Goal: Task Accomplishment & Management: Use online tool/utility

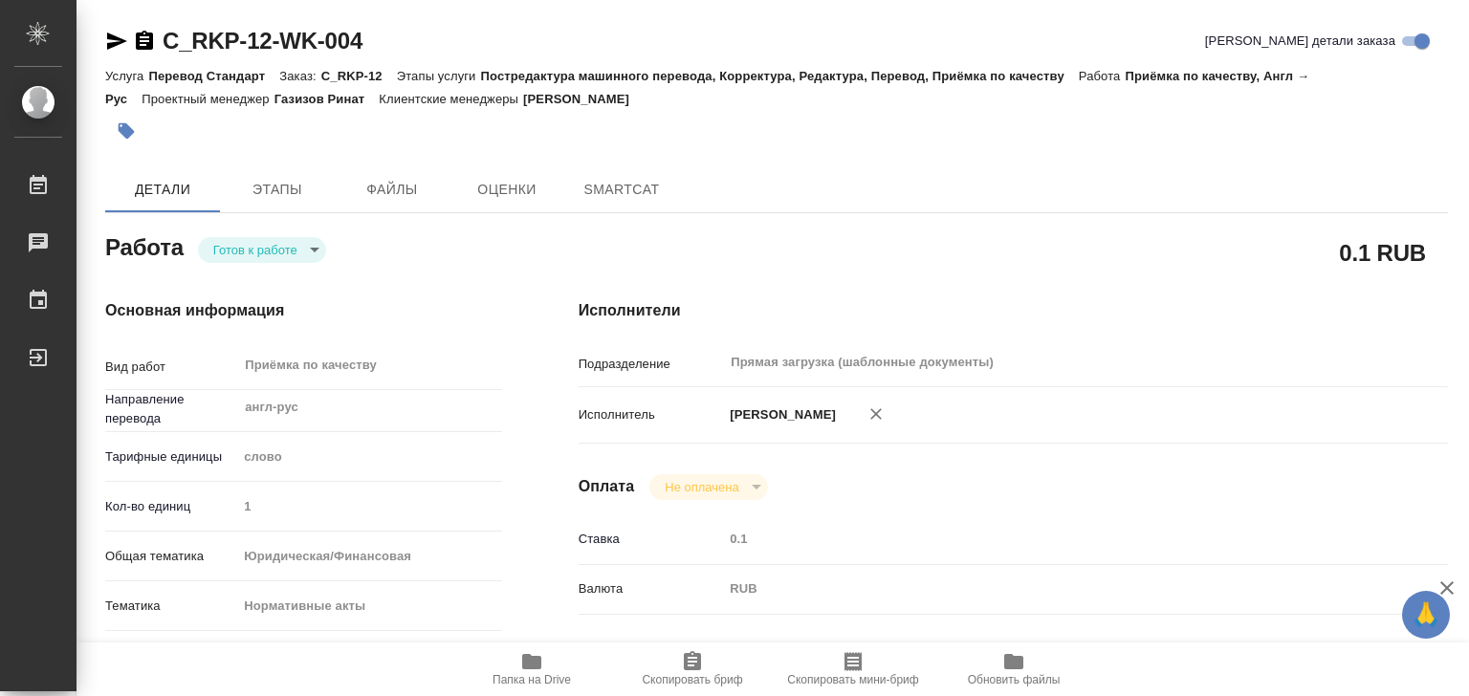
type textarea "x"
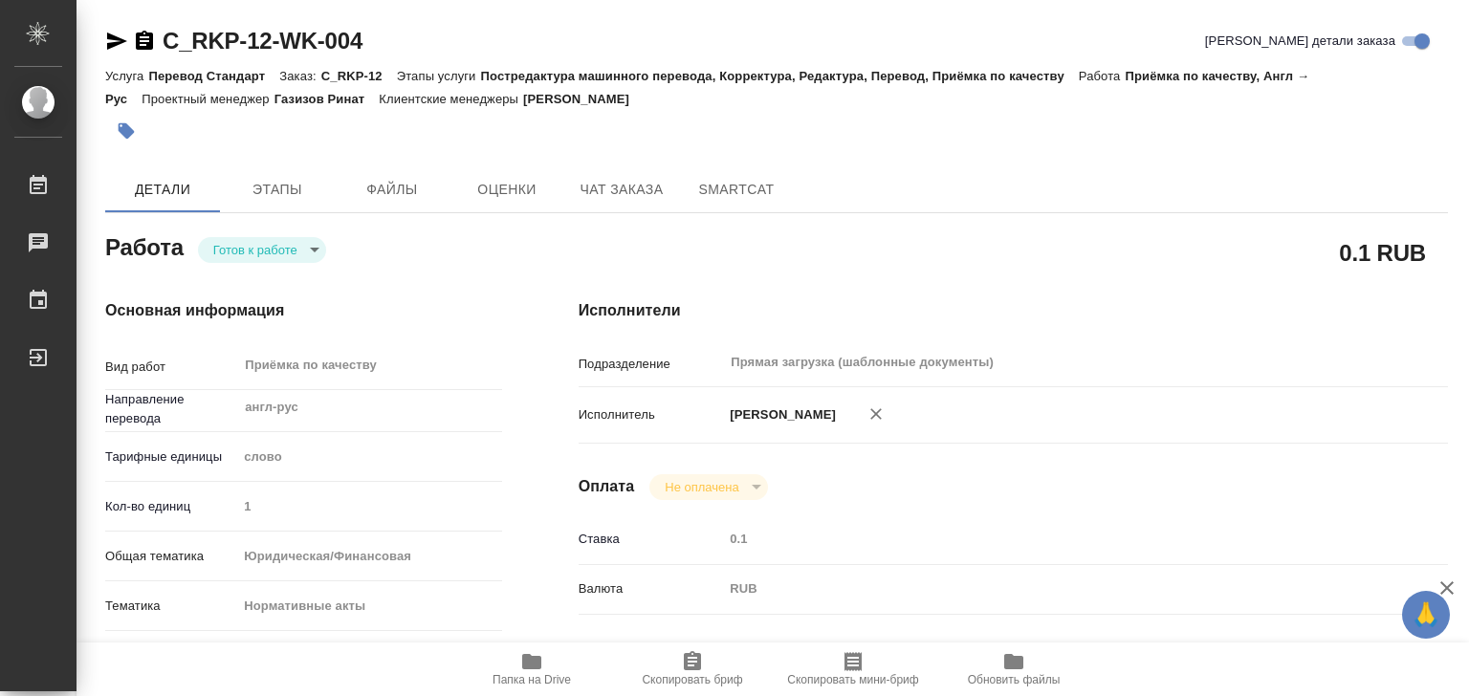
type textarea "x"
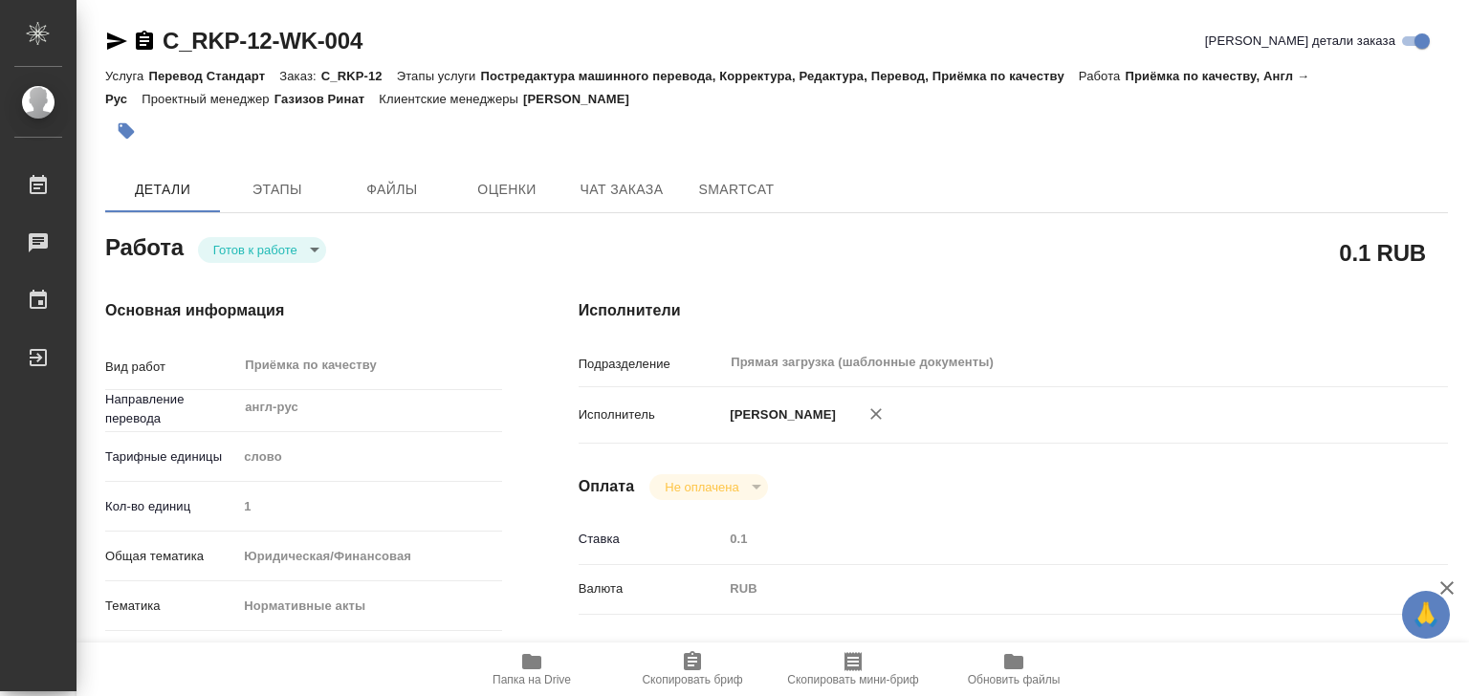
type textarea "x"
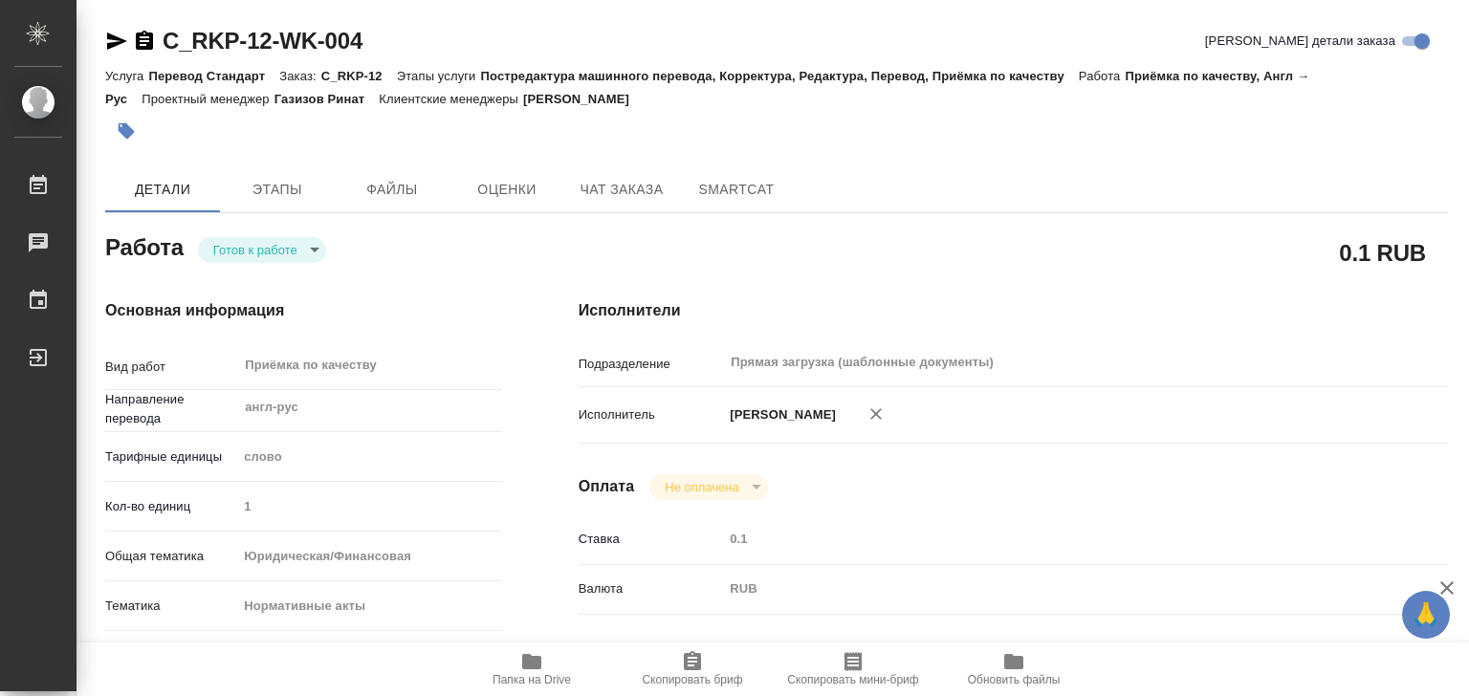
type textarea "x"
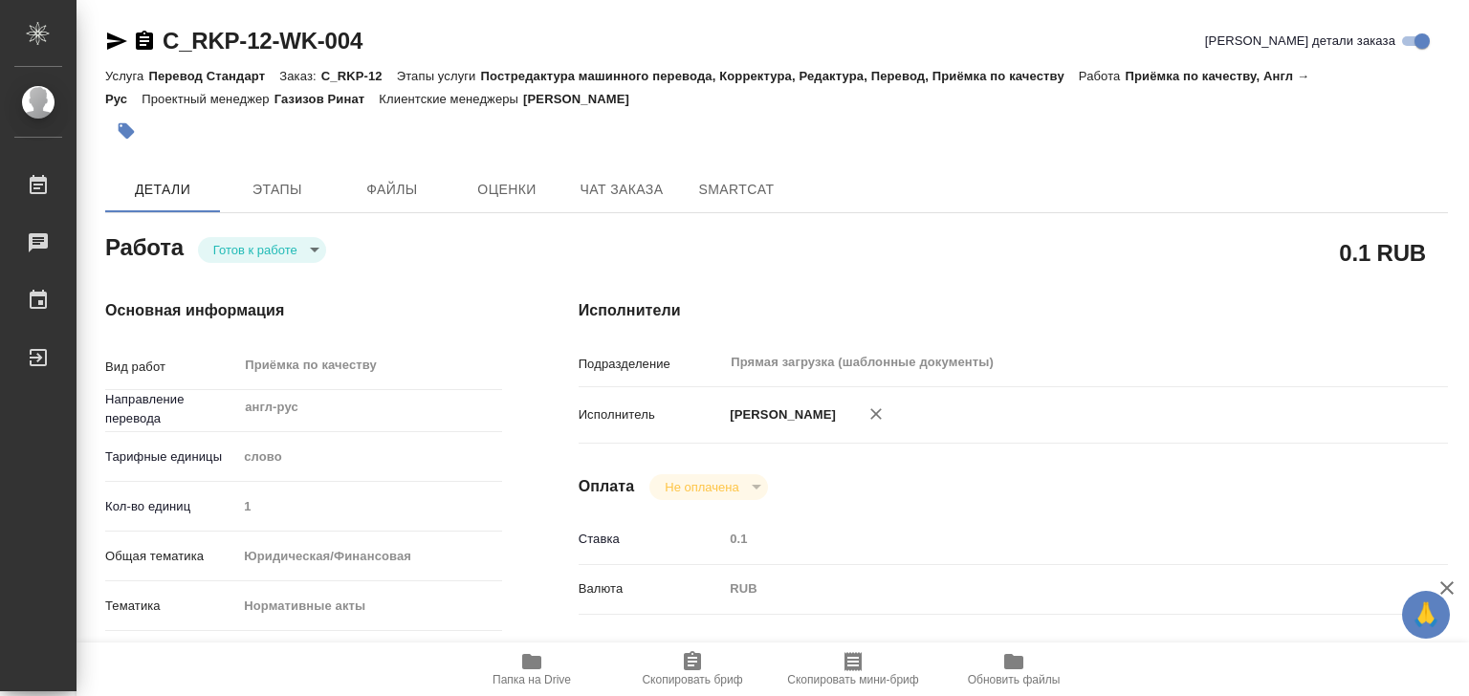
type textarea "x"
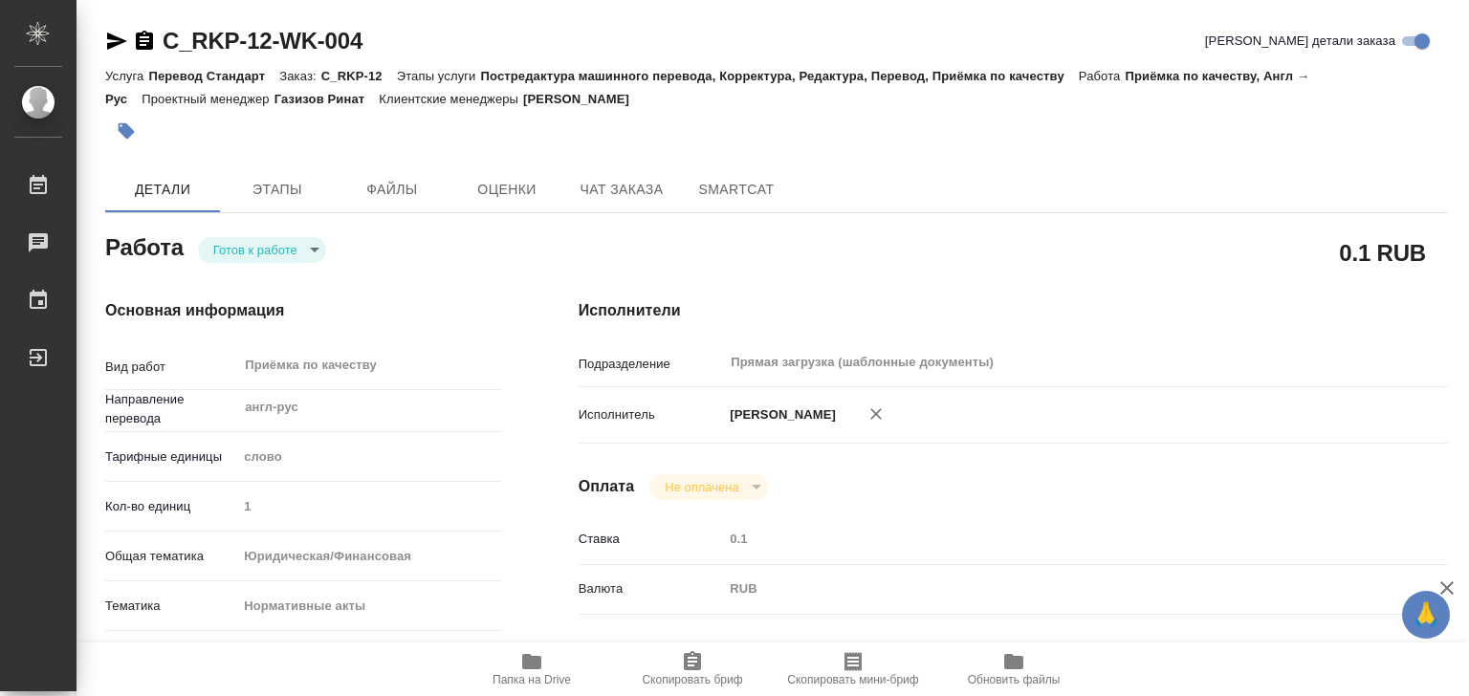
type textarea "x"
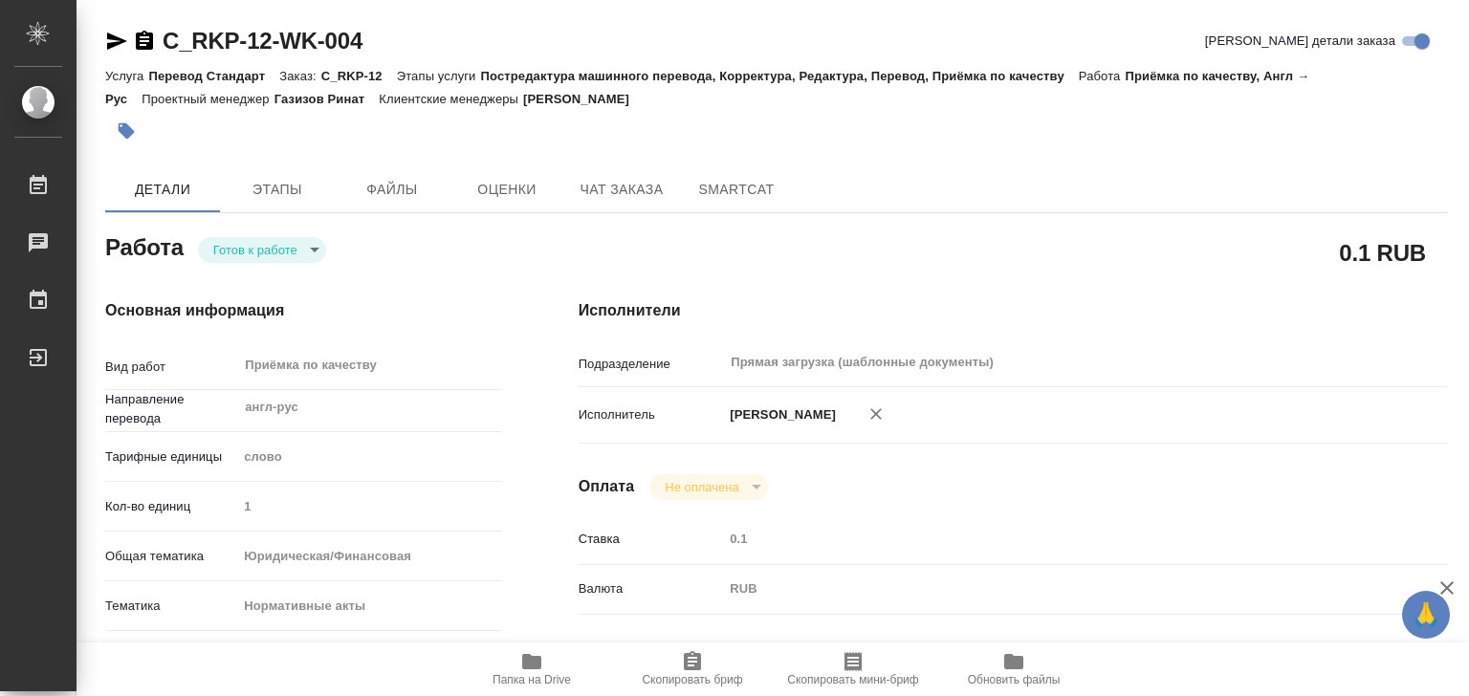
type textarea "x"
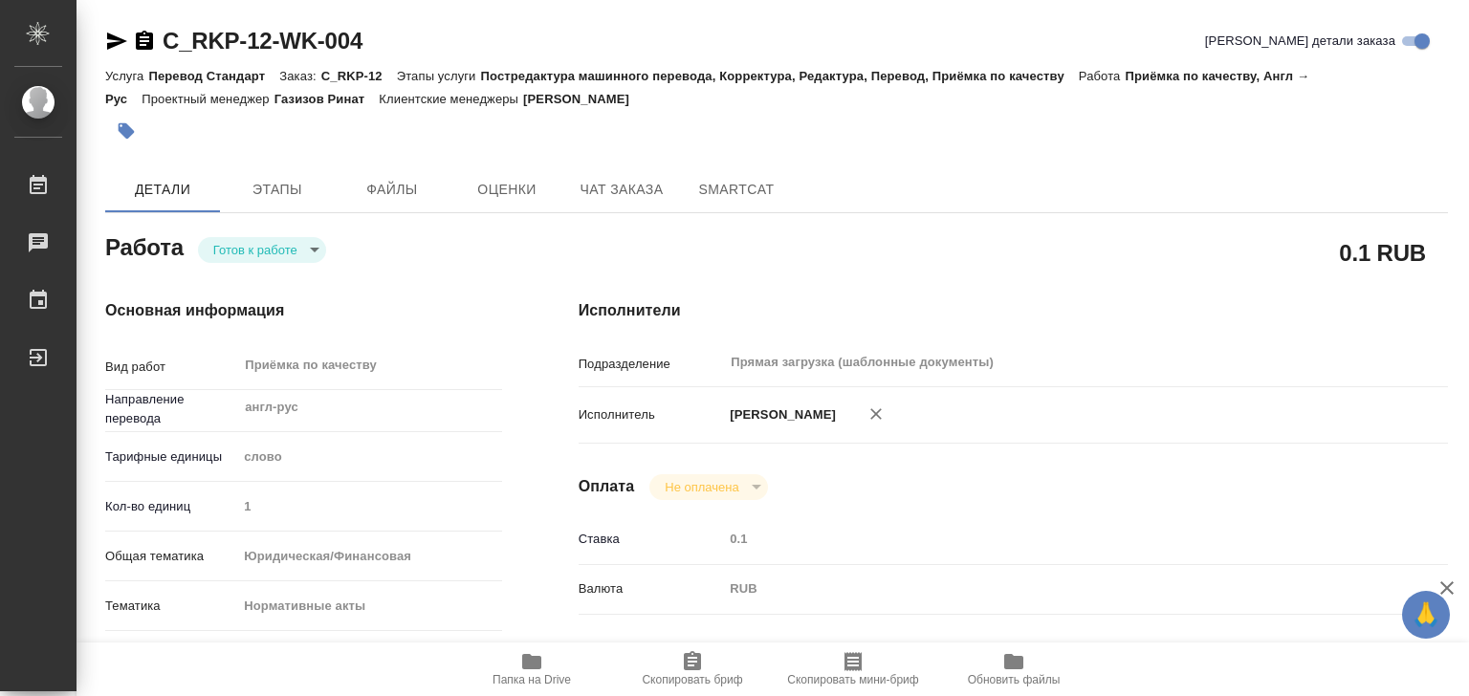
type textarea "x"
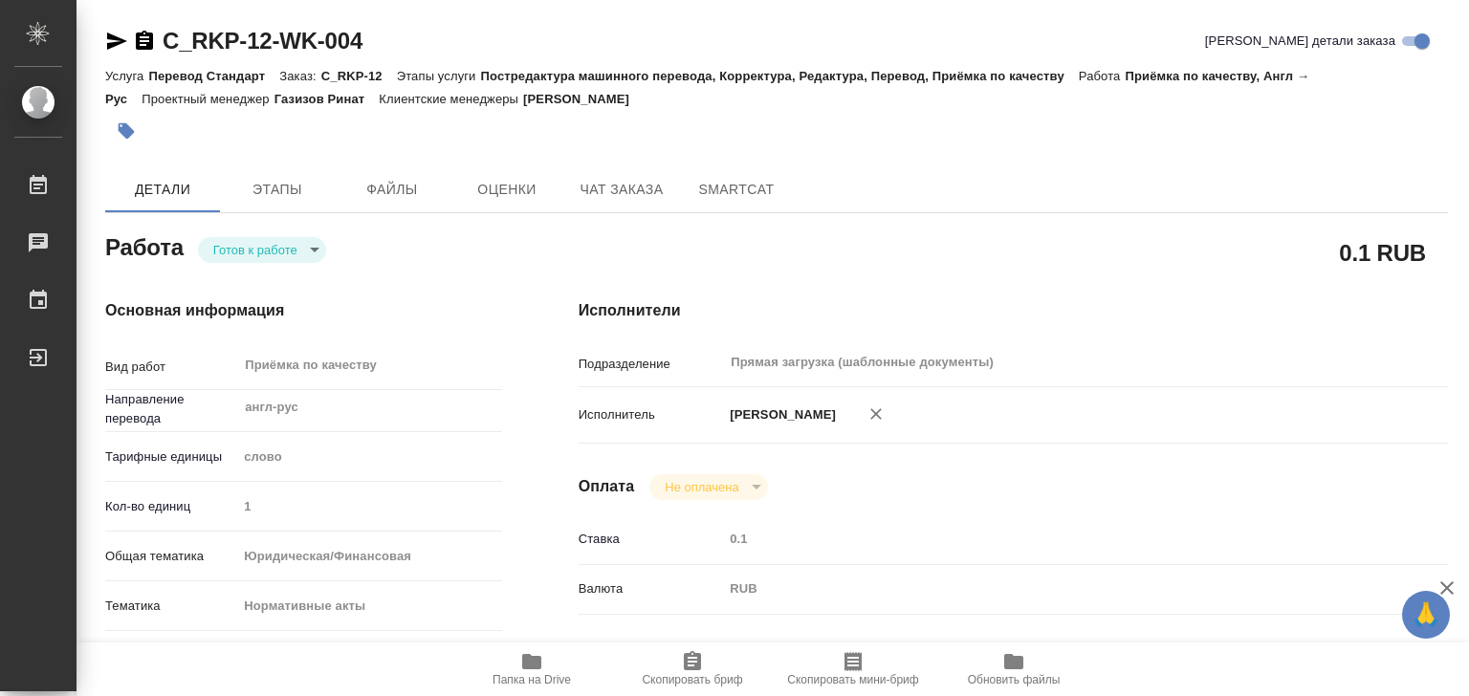
type textarea "x"
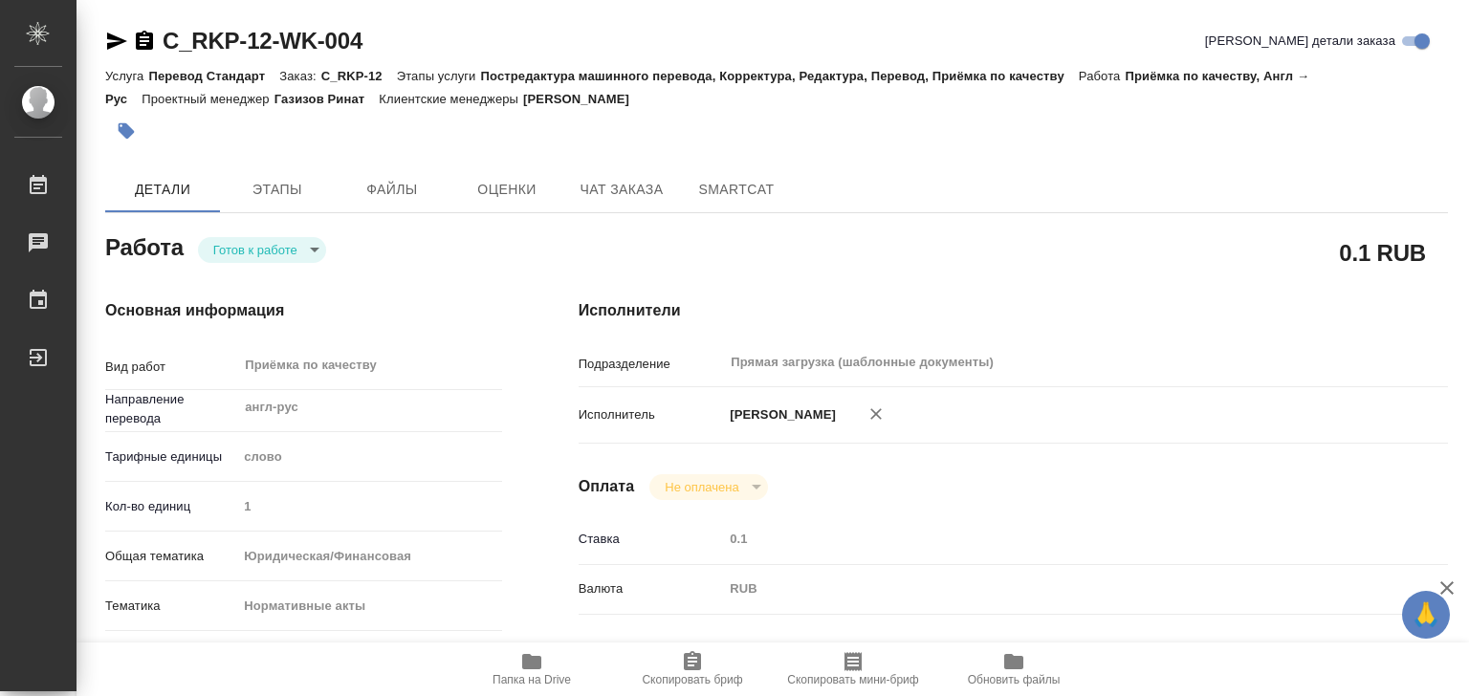
type textarea "x"
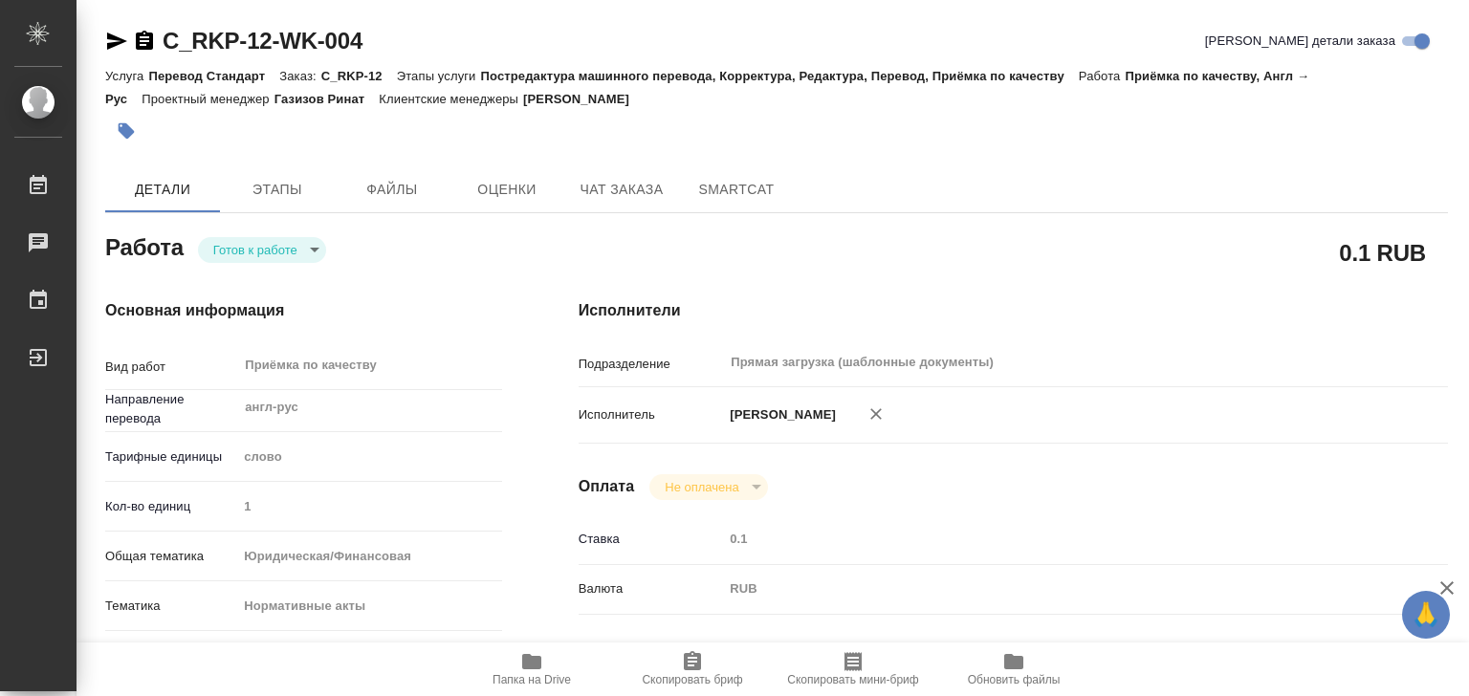
type textarea "x"
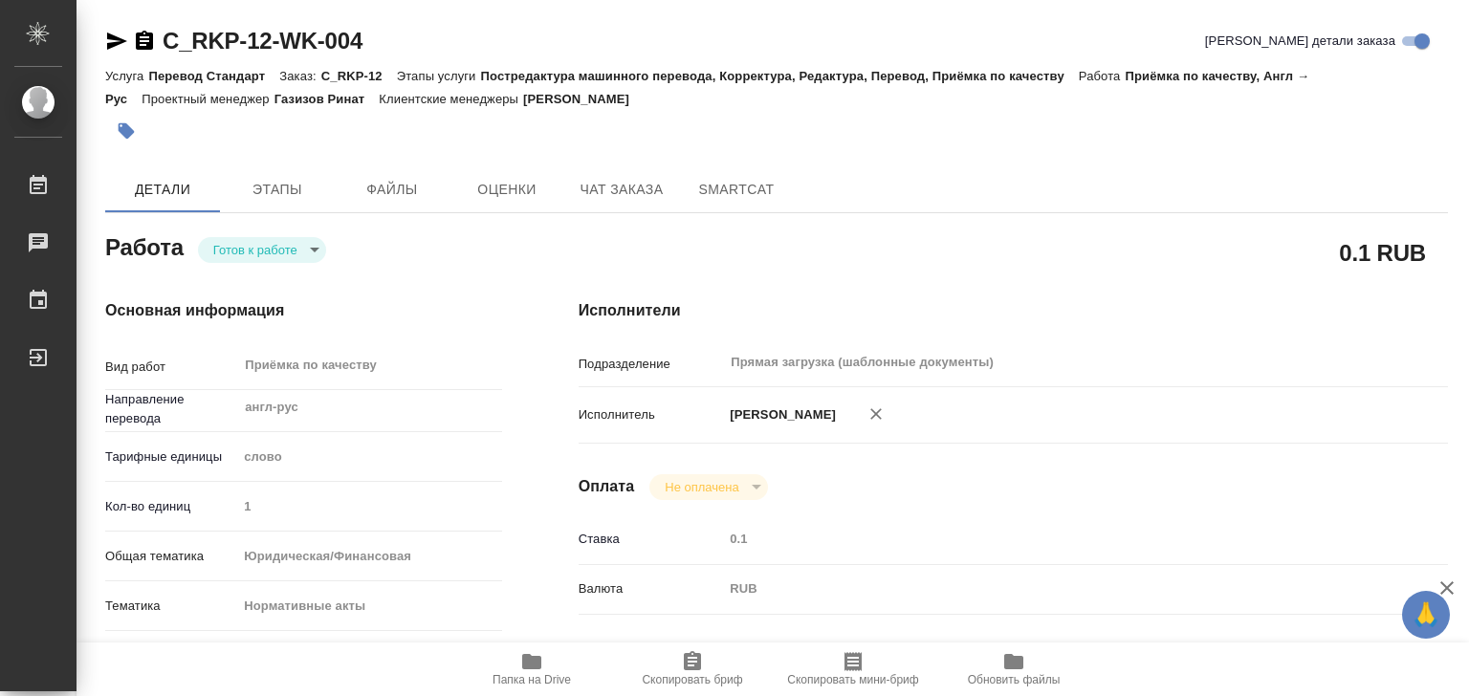
type textarea "x"
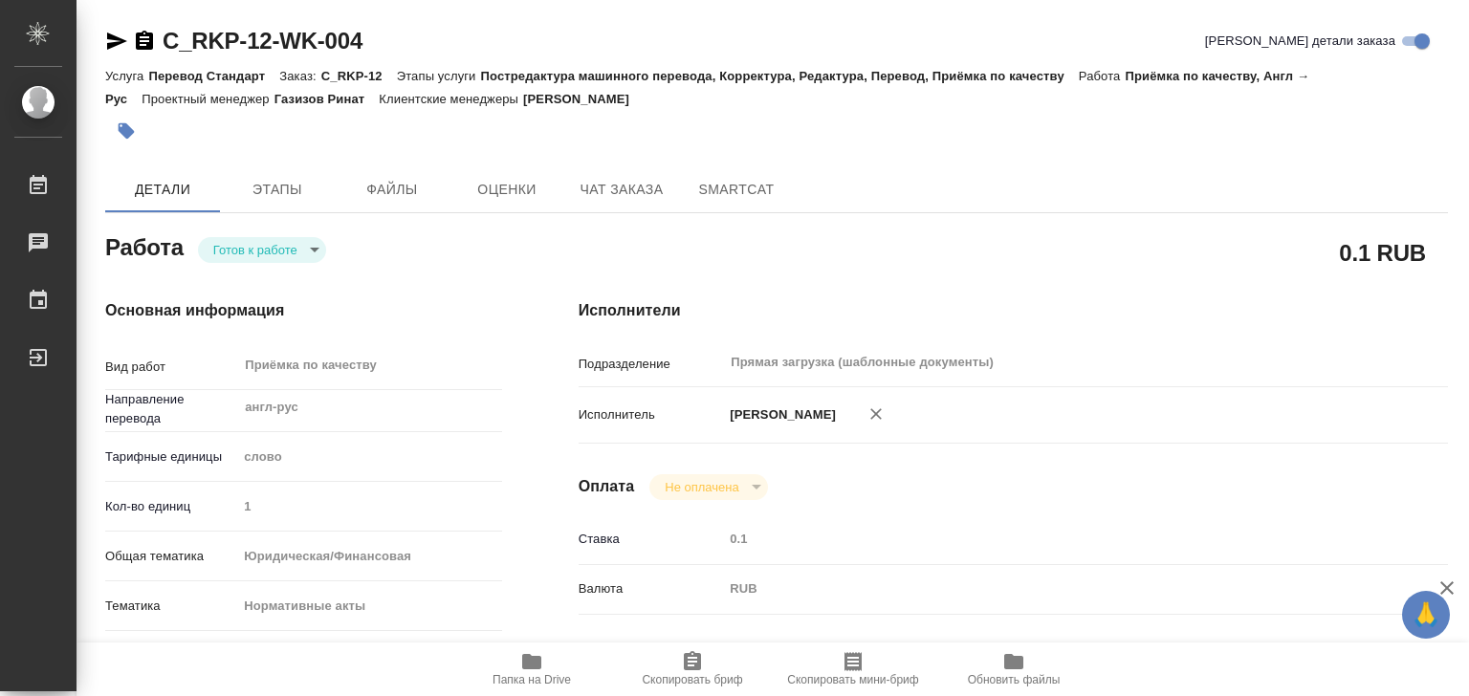
type textarea "x"
